Goal: Information Seeking & Learning: Compare options

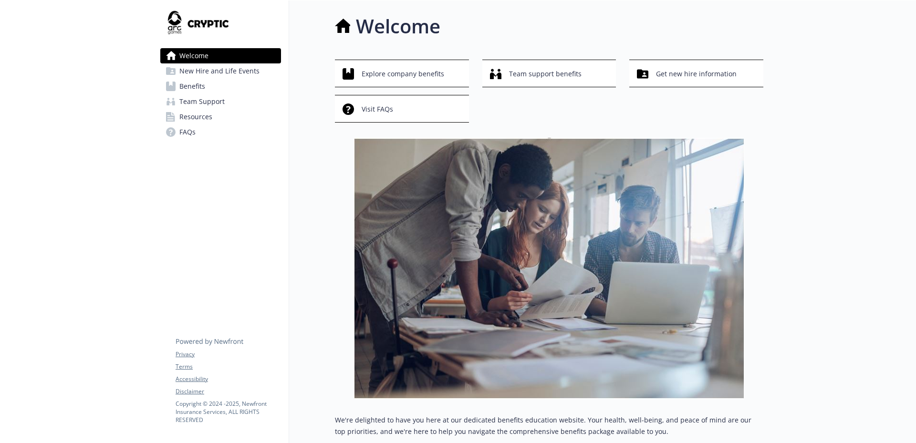
click at [215, 74] on span "New Hire and Life Events" at bounding box center [219, 70] width 80 height 15
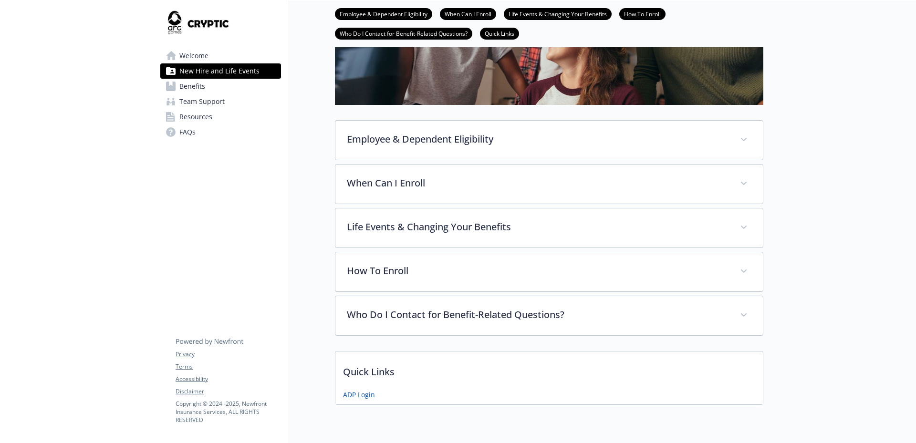
scroll to position [191, 0]
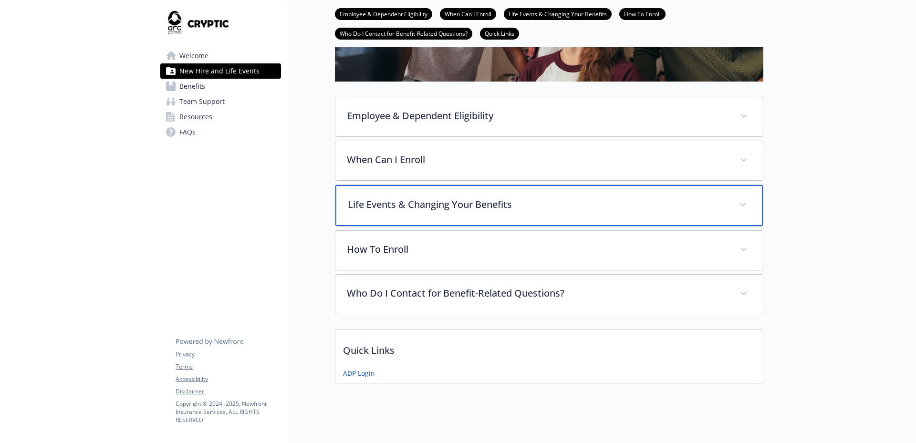
click at [492, 208] on p "Life Events & Changing Your Benefits" at bounding box center [538, 204] width 380 height 14
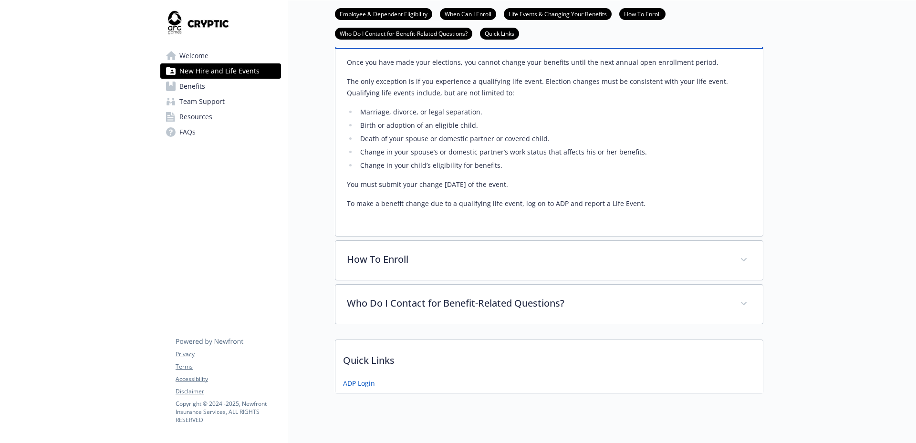
scroll to position [394, 0]
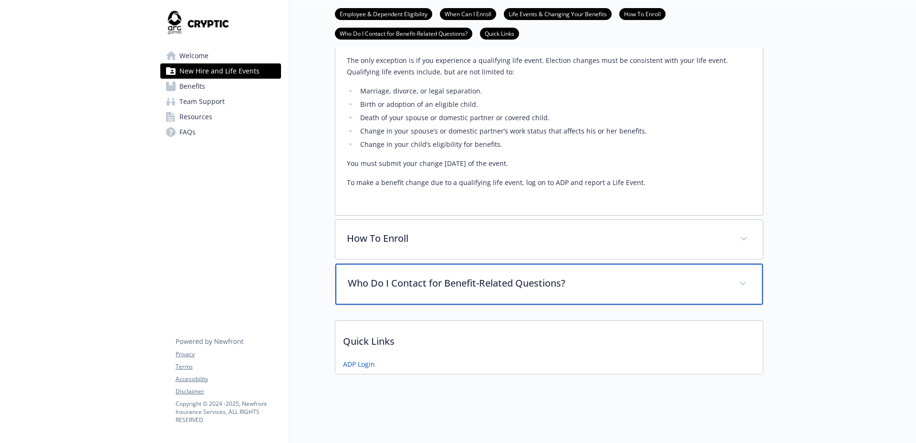
click at [415, 276] on p "Who Do I Contact for Benefit-Related Questions?" at bounding box center [538, 283] width 380 height 14
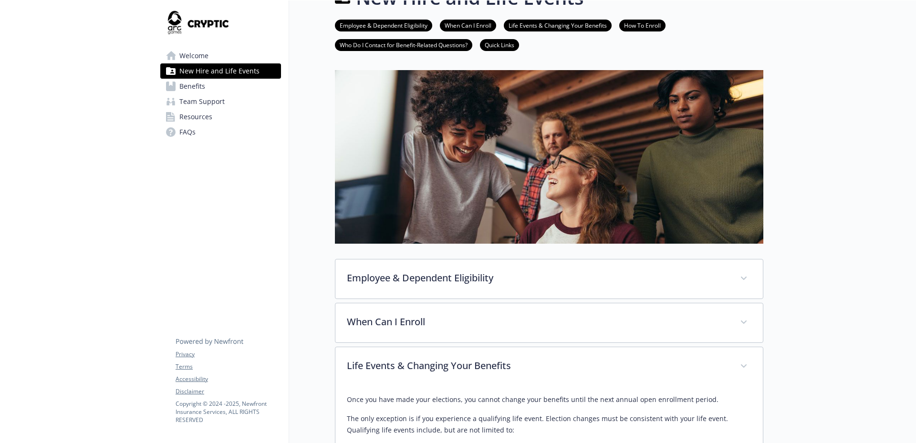
scroll to position [0, 0]
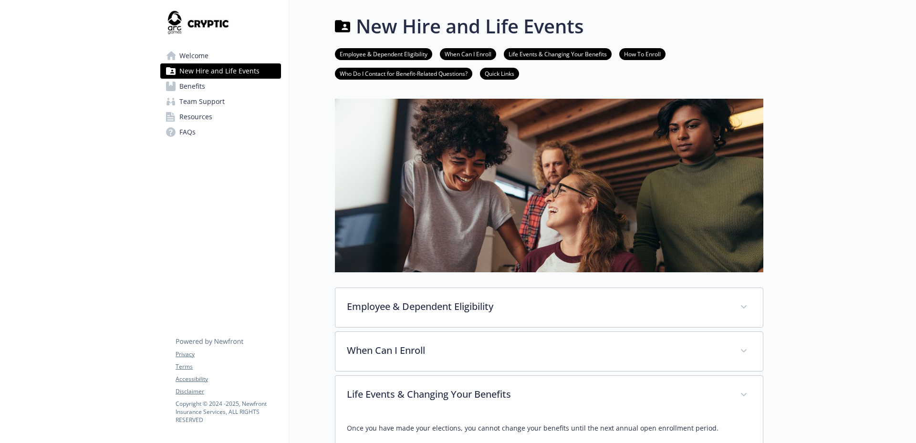
click at [185, 92] on span "Benefits" at bounding box center [192, 86] width 26 height 15
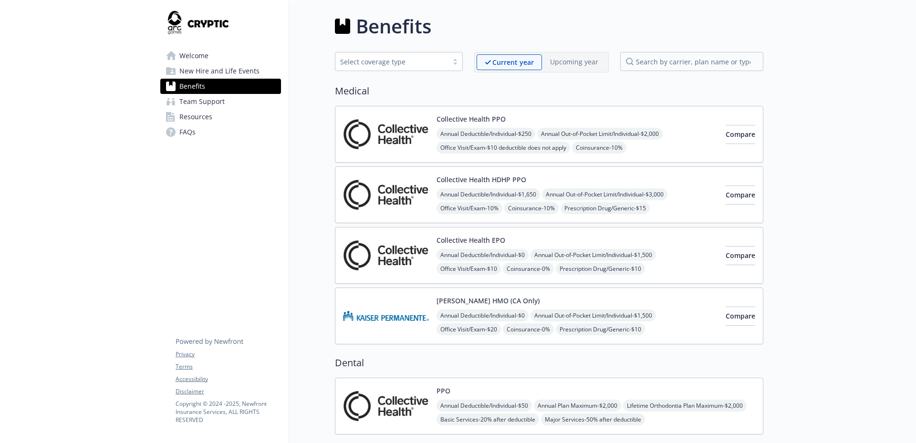
click at [206, 68] on span "New Hire and Life Events" at bounding box center [219, 70] width 80 height 15
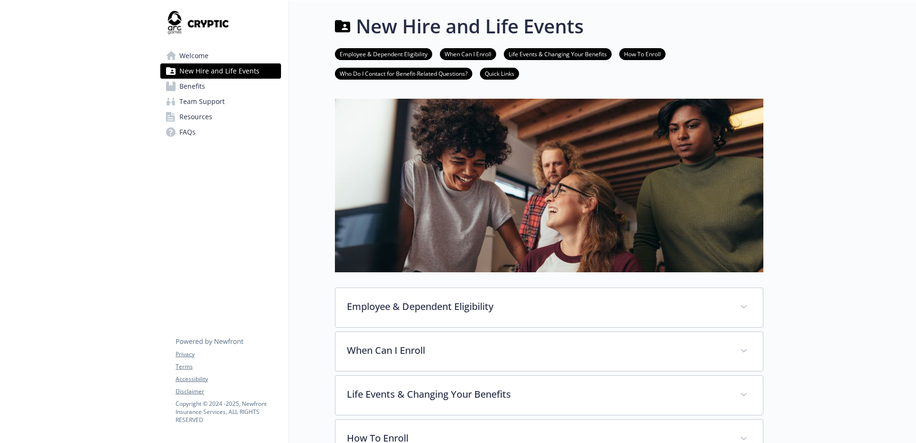
click at [205, 52] on span "Welcome" at bounding box center [193, 55] width 29 height 15
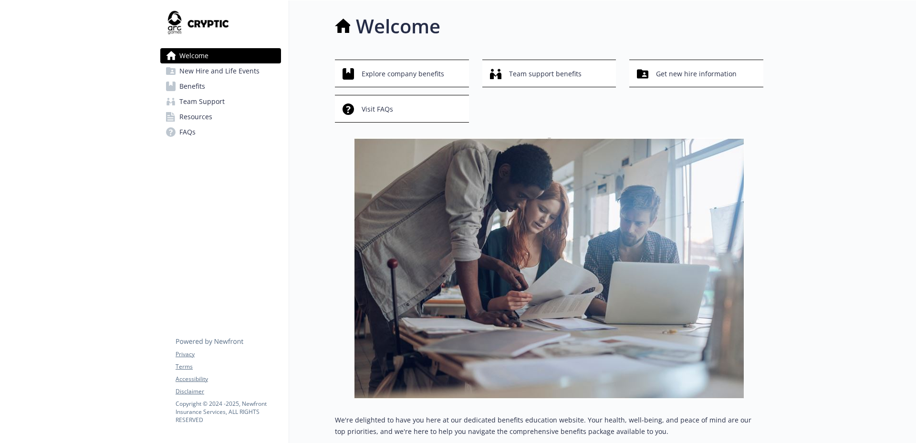
click at [192, 119] on span "Resources" at bounding box center [195, 116] width 33 height 15
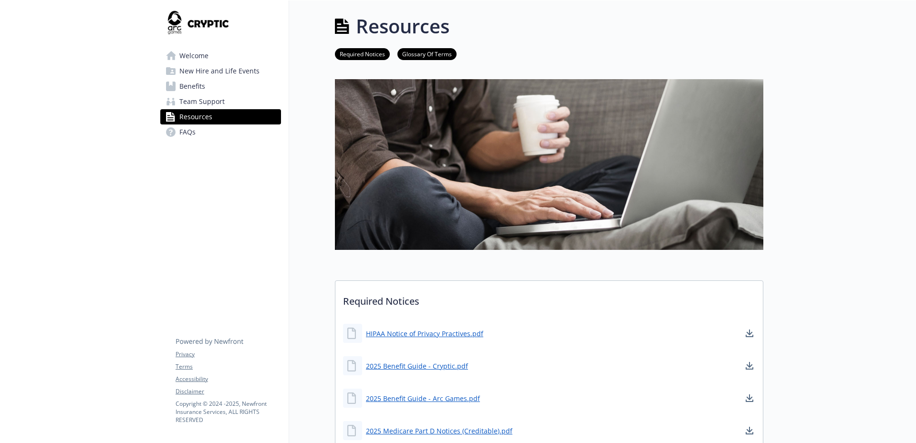
click at [194, 51] on span "Welcome" at bounding box center [193, 55] width 29 height 15
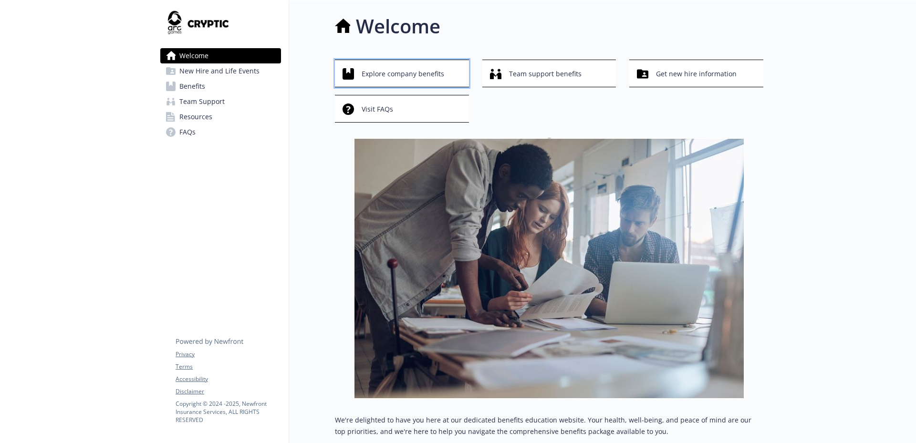
click at [400, 71] on span "Explore company benefits" at bounding box center [402, 74] width 82 height 18
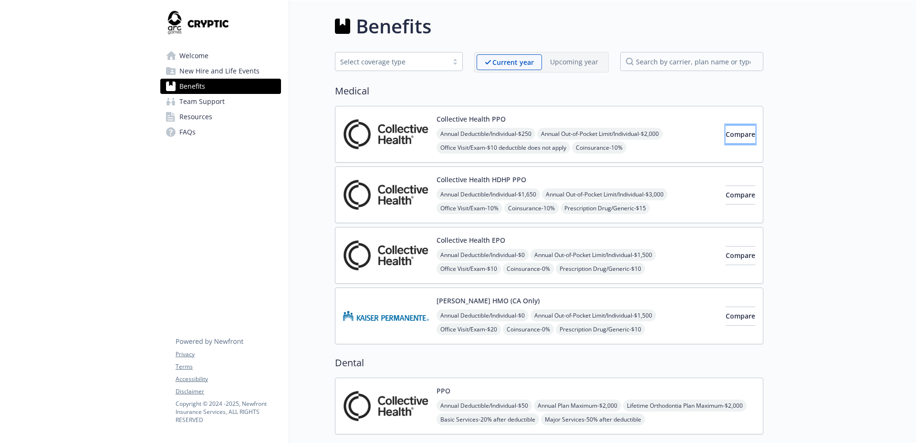
click at [725, 136] on span "Compare" at bounding box center [740, 134] width 30 height 9
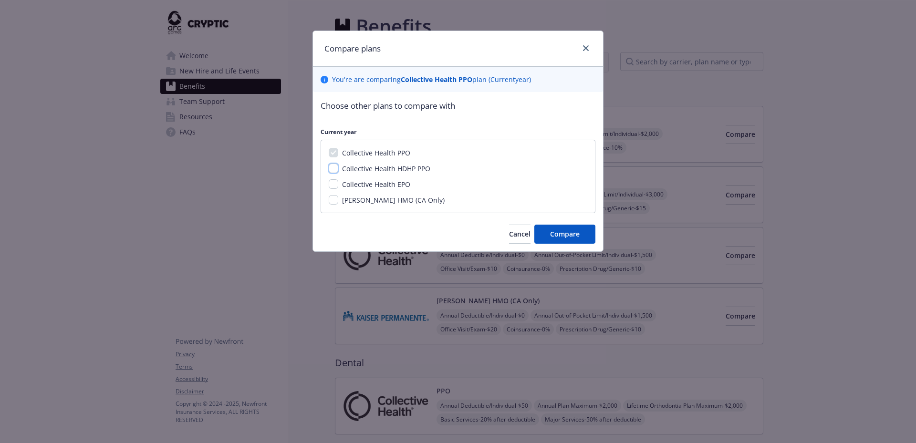
click at [334, 167] on input "Collective Health HDHP PPO" at bounding box center [334, 169] width 10 height 10
checkbox input "true"
click at [331, 185] on input "Collective Health EPO" at bounding box center [334, 184] width 10 height 10
checkbox input "true"
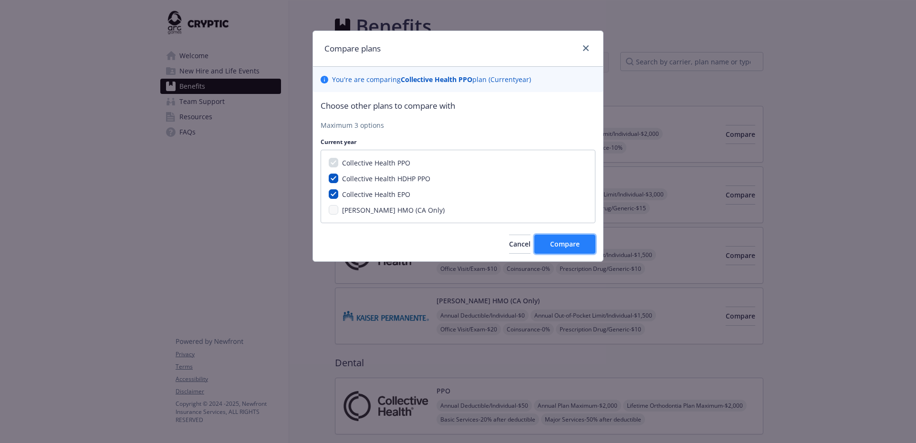
click at [568, 245] on span "Compare" at bounding box center [565, 243] width 30 height 9
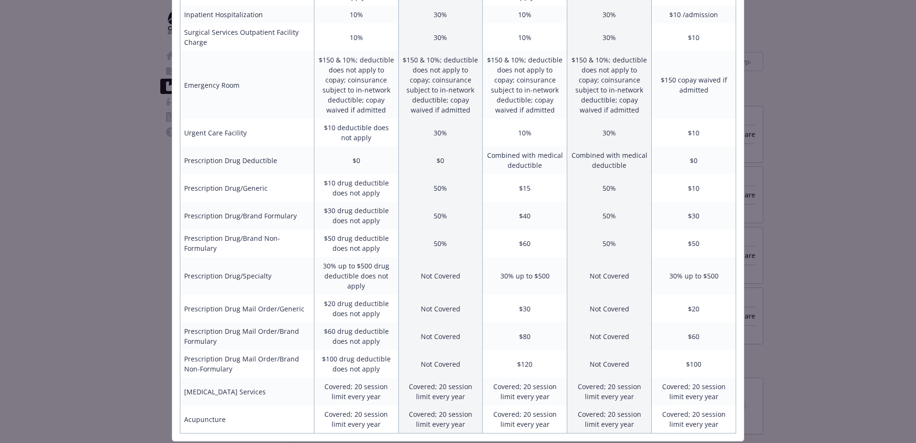
scroll to position [411, 0]
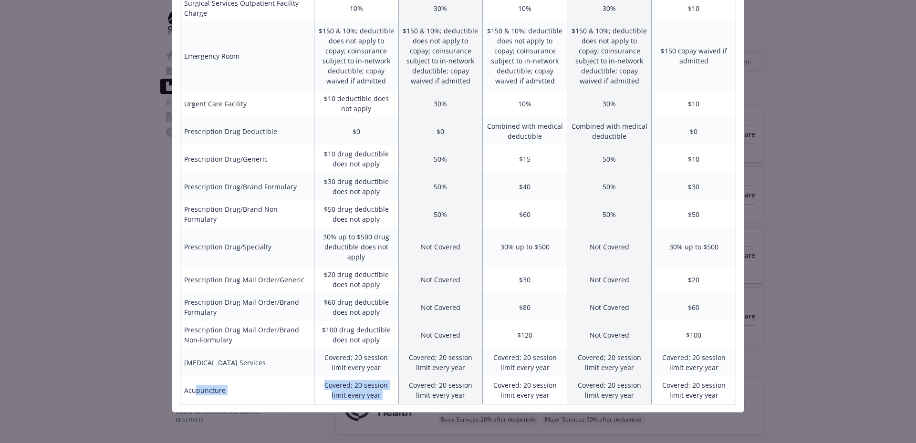
drag, startPoint x: 190, startPoint y: 390, endPoint x: 401, endPoint y: 387, distance: 210.3
click at [401, 387] on tr "Acupuncture Covered; 20 session limit every year Covered; 20 session limit ever…" at bounding box center [458, 390] width 556 height 28
drag, startPoint x: 401, startPoint y: 387, endPoint x: 450, endPoint y: 387, distance: 49.1
click at [450, 387] on td "Covered; 20 session limit every year" at bounding box center [440, 390] width 84 height 28
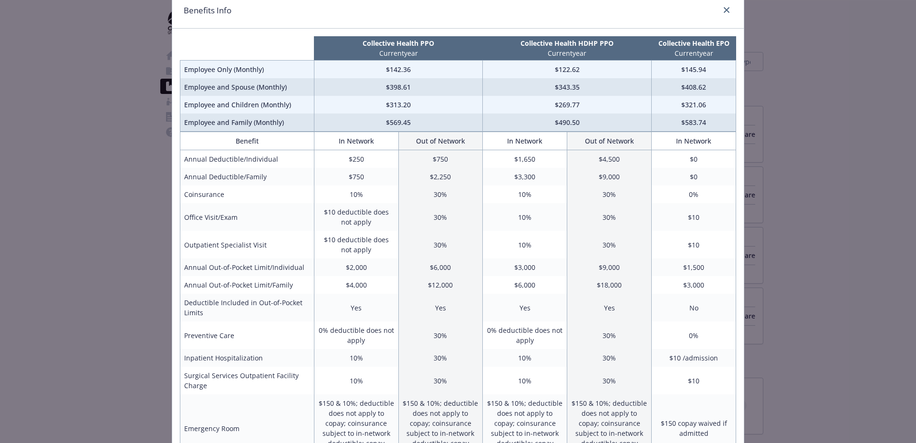
scroll to position [0, 0]
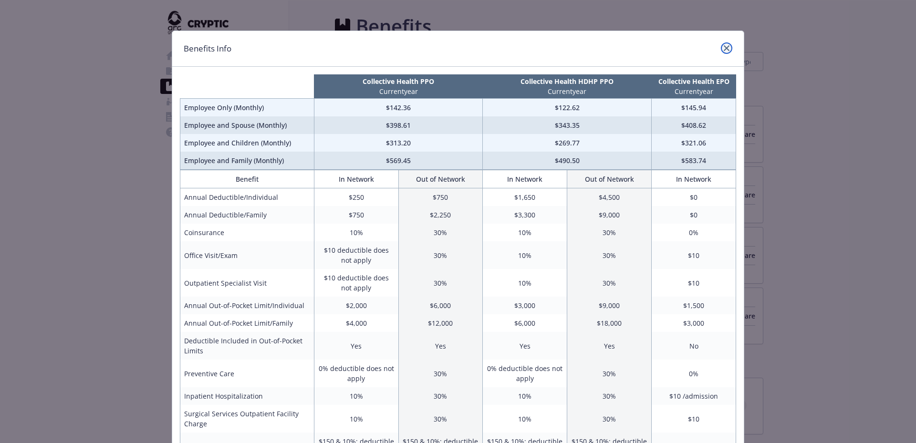
click at [723, 50] on icon "close" at bounding box center [726, 48] width 6 height 6
